Goal: Transaction & Acquisition: Purchase product/service

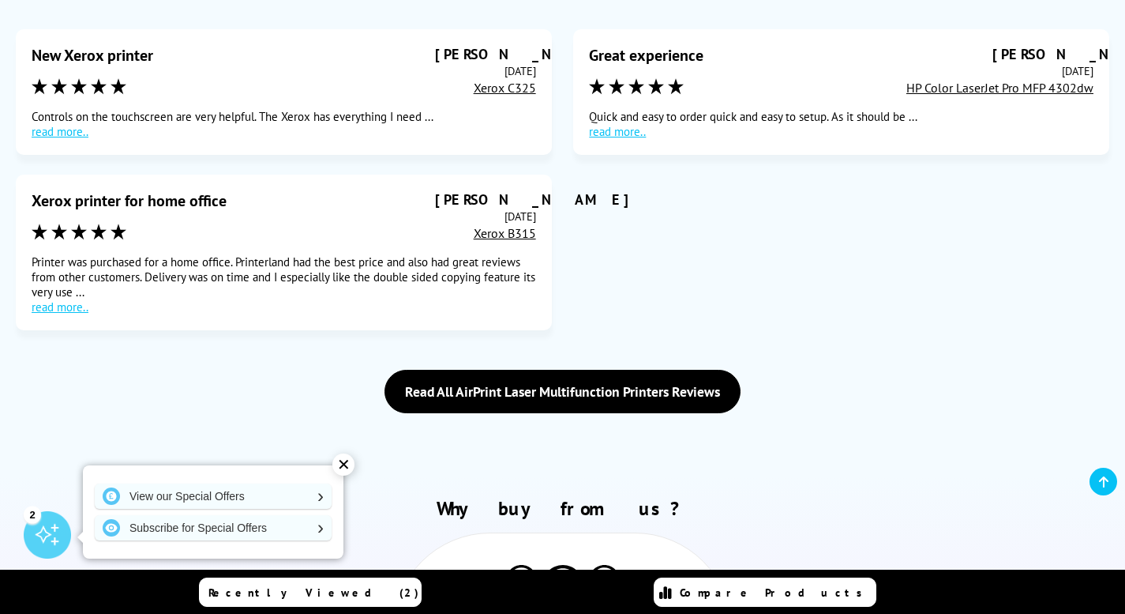
scroll to position [3075, 0]
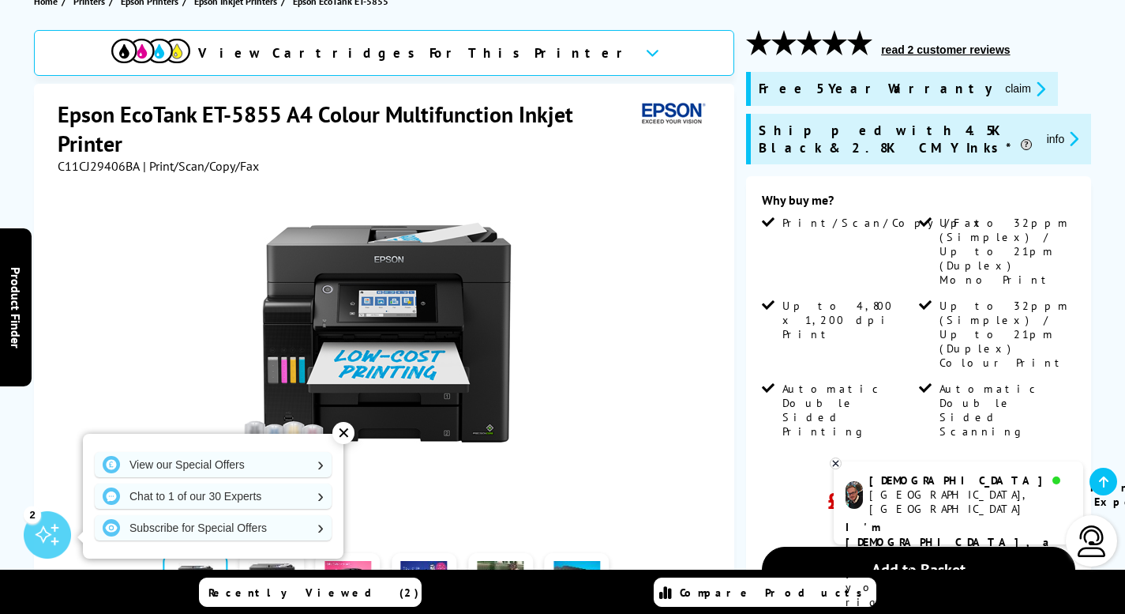
scroll to position [158, 0]
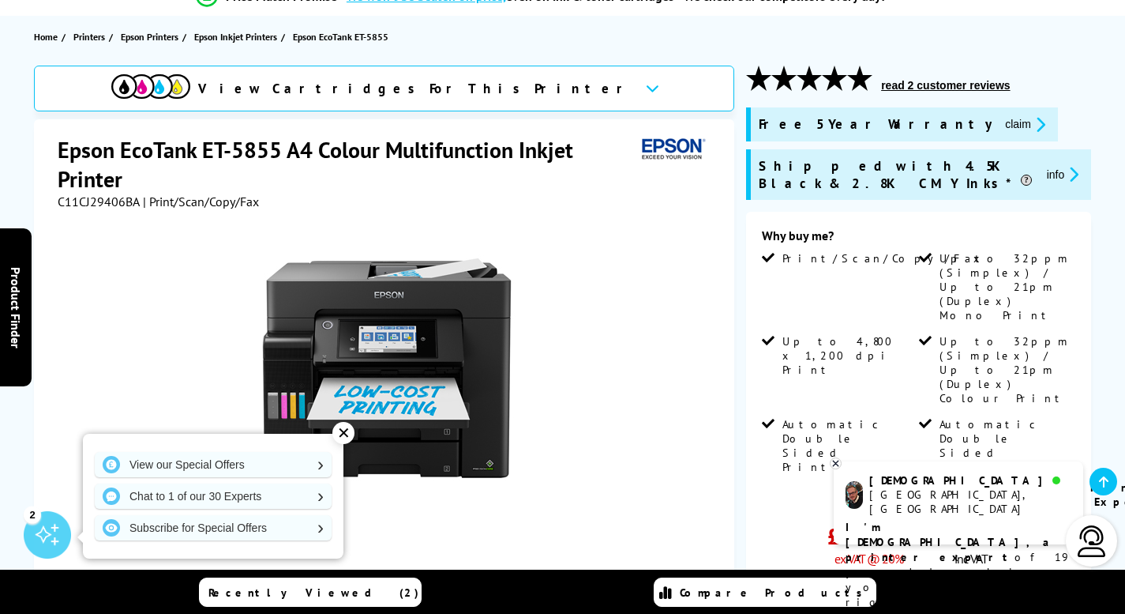
click at [836, 461] on icon at bounding box center [836, 463] width 10 height 12
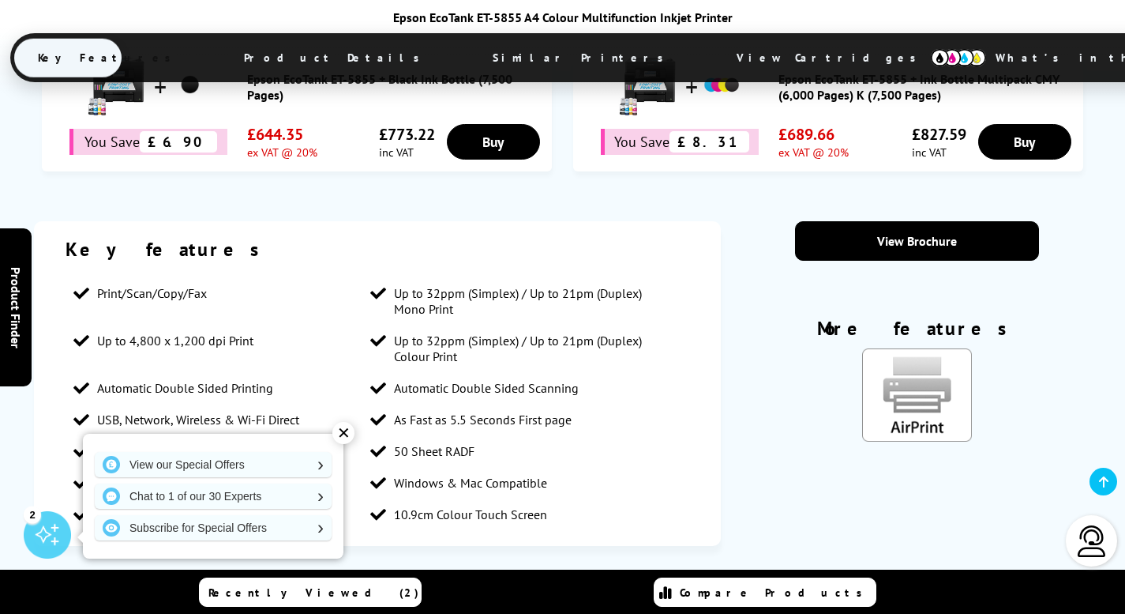
scroll to position [2053, 0]
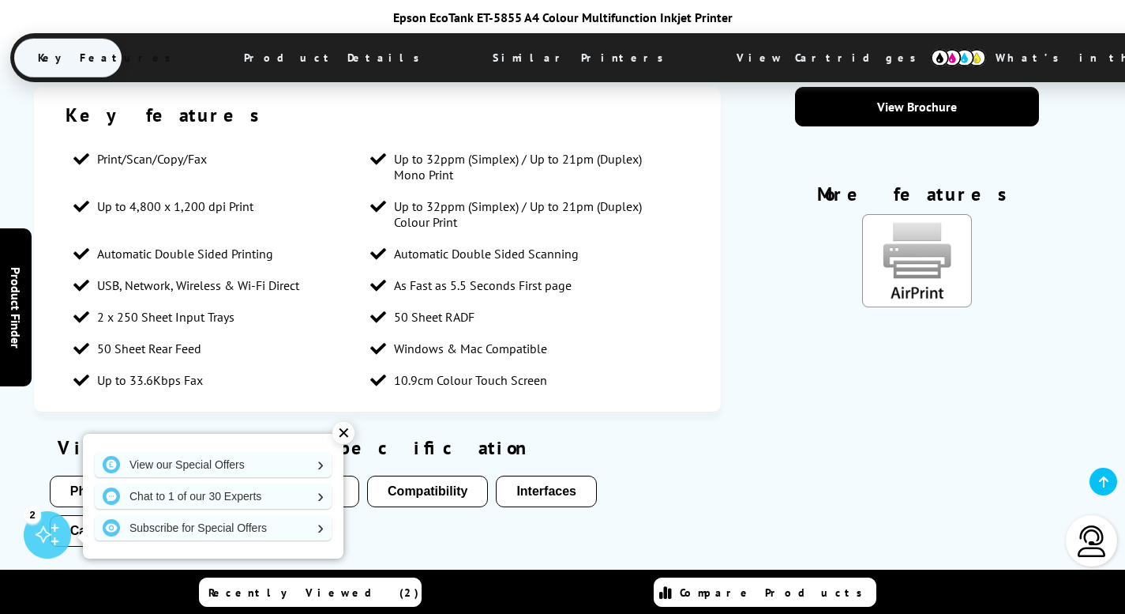
click at [342, 430] on div "✕" at bounding box center [343, 433] width 22 height 22
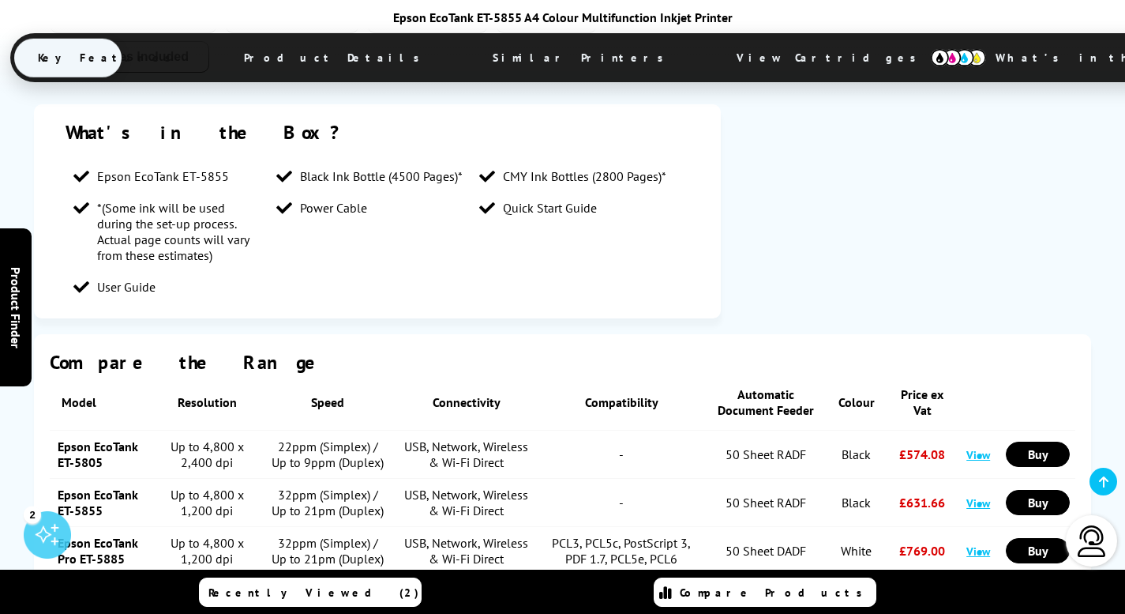
scroll to position [2685, 0]
